Goal: Navigation & Orientation: Understand site structure

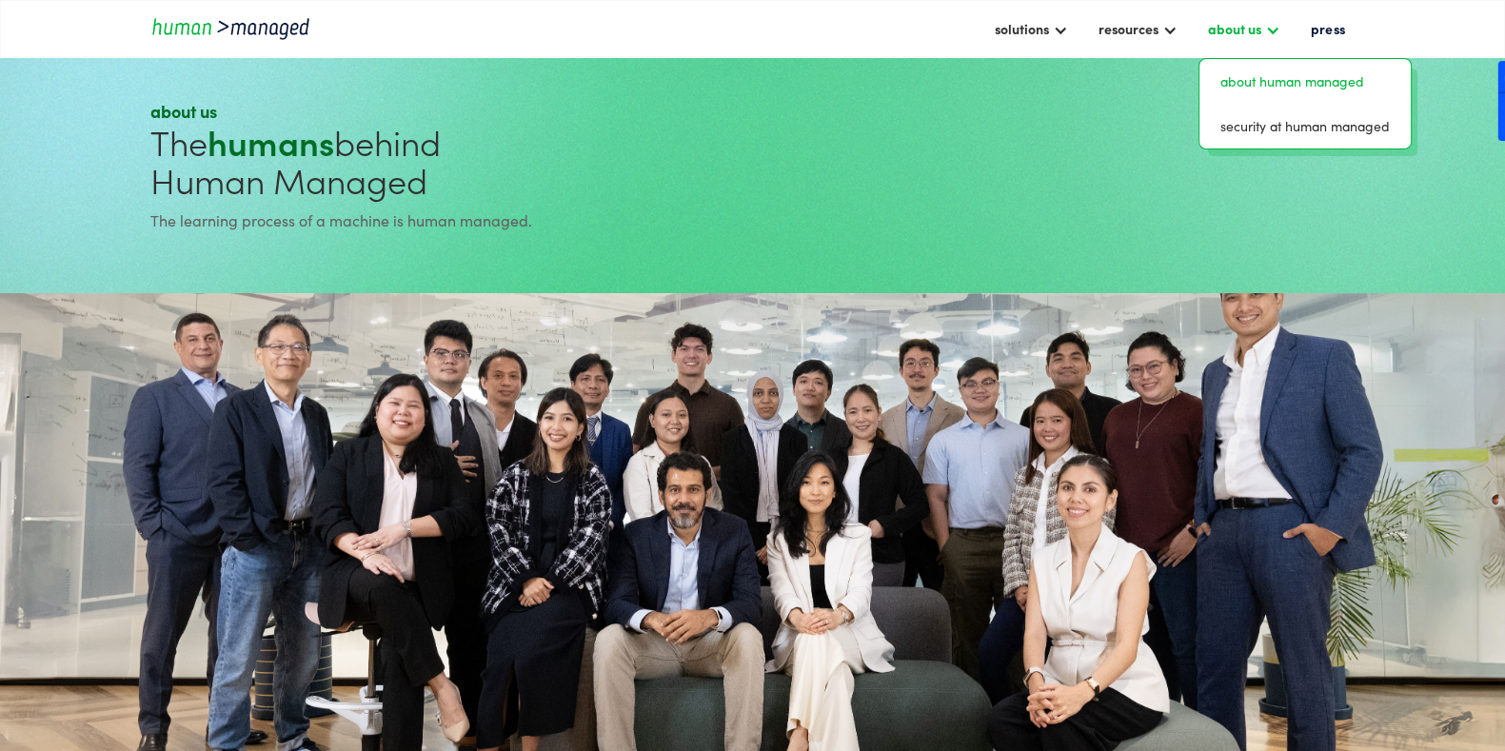
drag, startPoint x: 1248, startPoint y: 26, endPoint x: 1276, endPoint y: 30, distance: 27.9
click at [1276, 30] on div at bounding box center [1272, 28] width 15 height 15
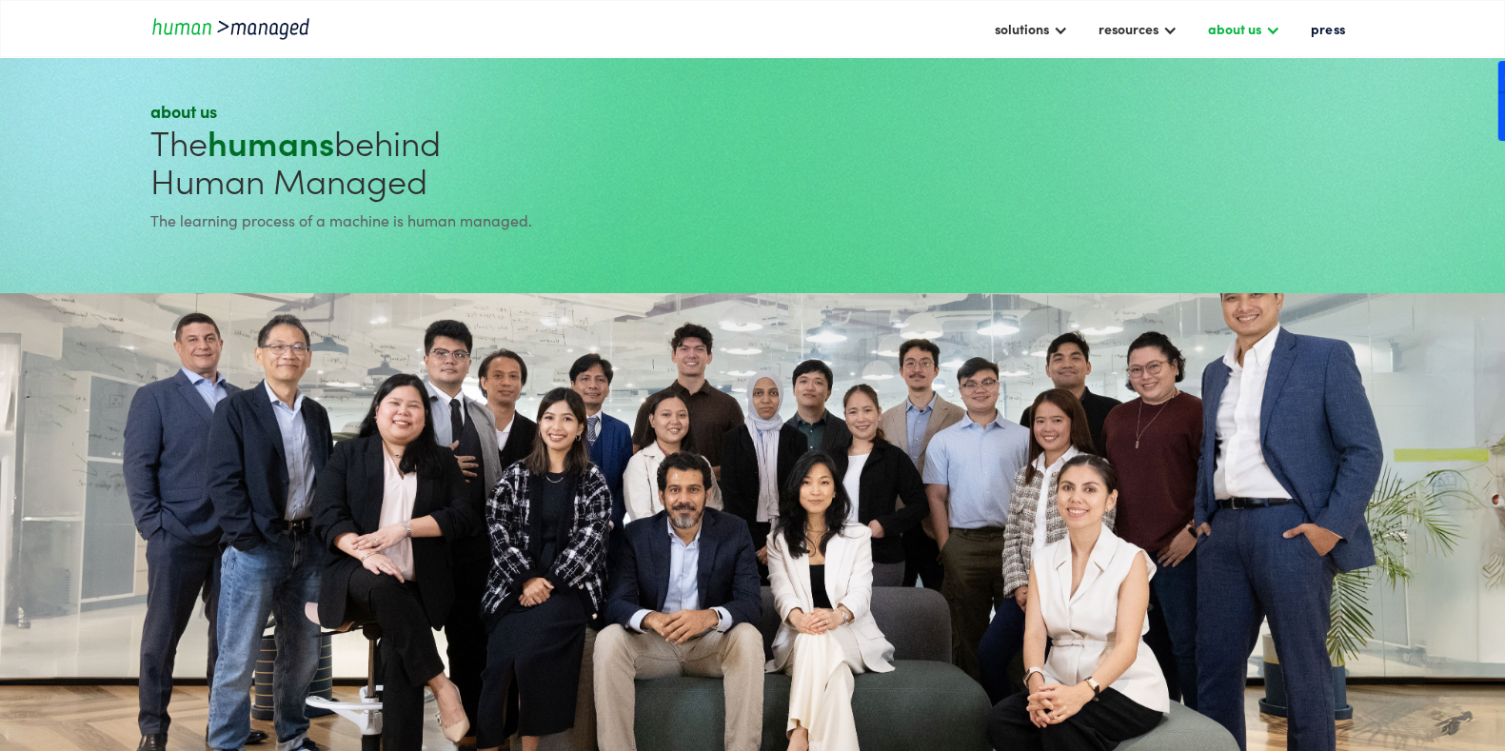
click at [1271, 32] on div at bounding box center [1272, 28] width 15 height 15
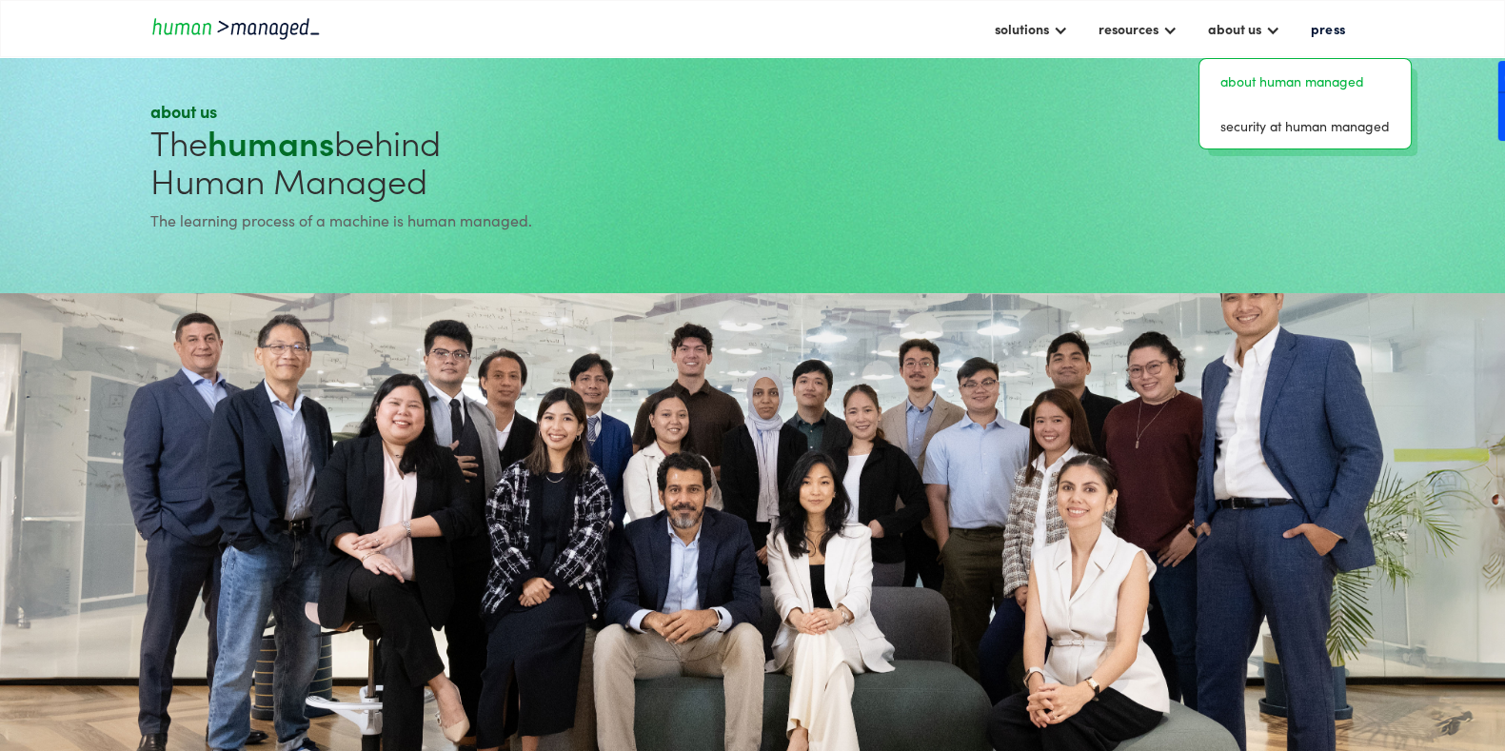
click at [1252, 94] on link "about human managed" at bounding box center [1305, 82] width 196 height 30
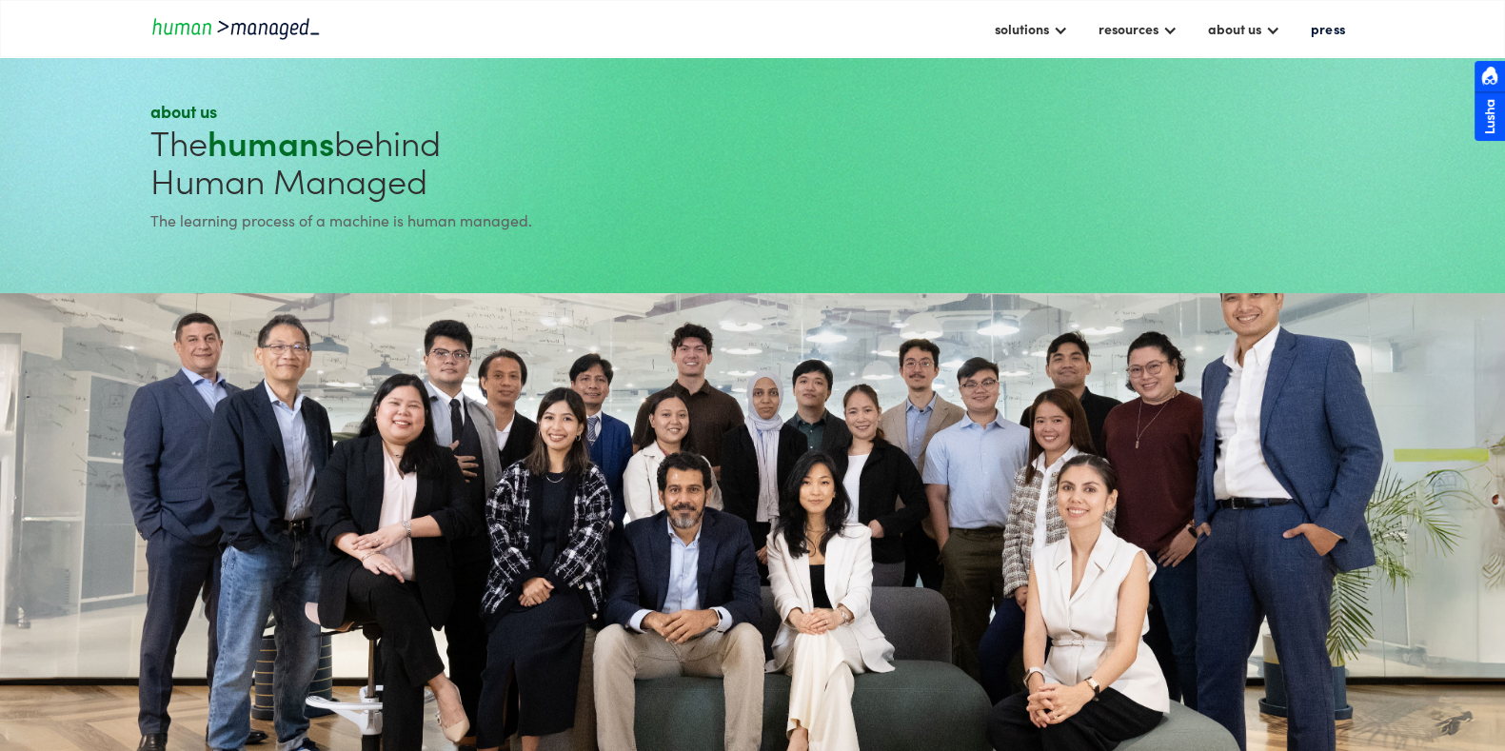
click at [214, 24] on img "home" at bounding box center [235, 28] width 171 height 26
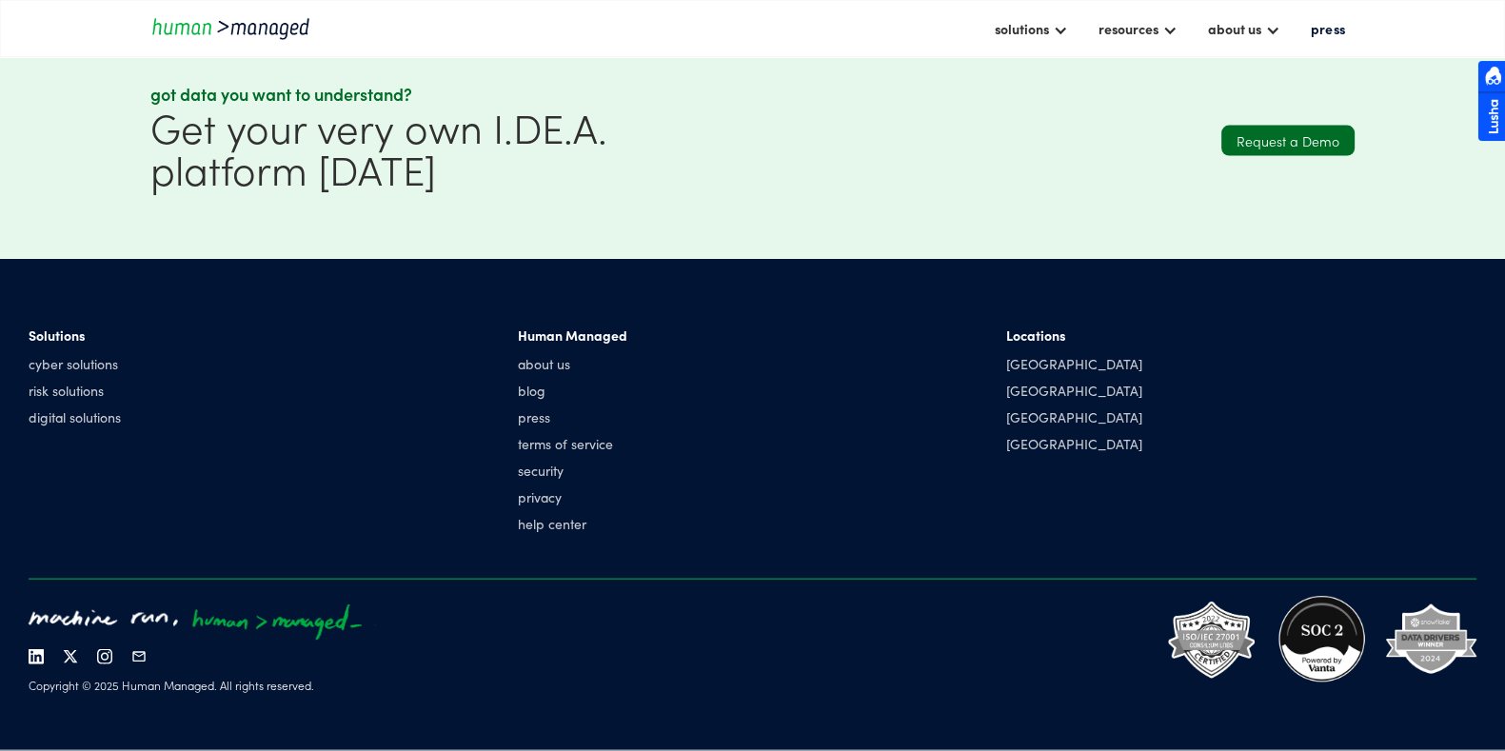
scroll to position [5117, 0]
click at [31, 660] on img at bounding box center [36, 656] width 15 height 15
